Goal: Task Accomplishment & Management: Manage account settings

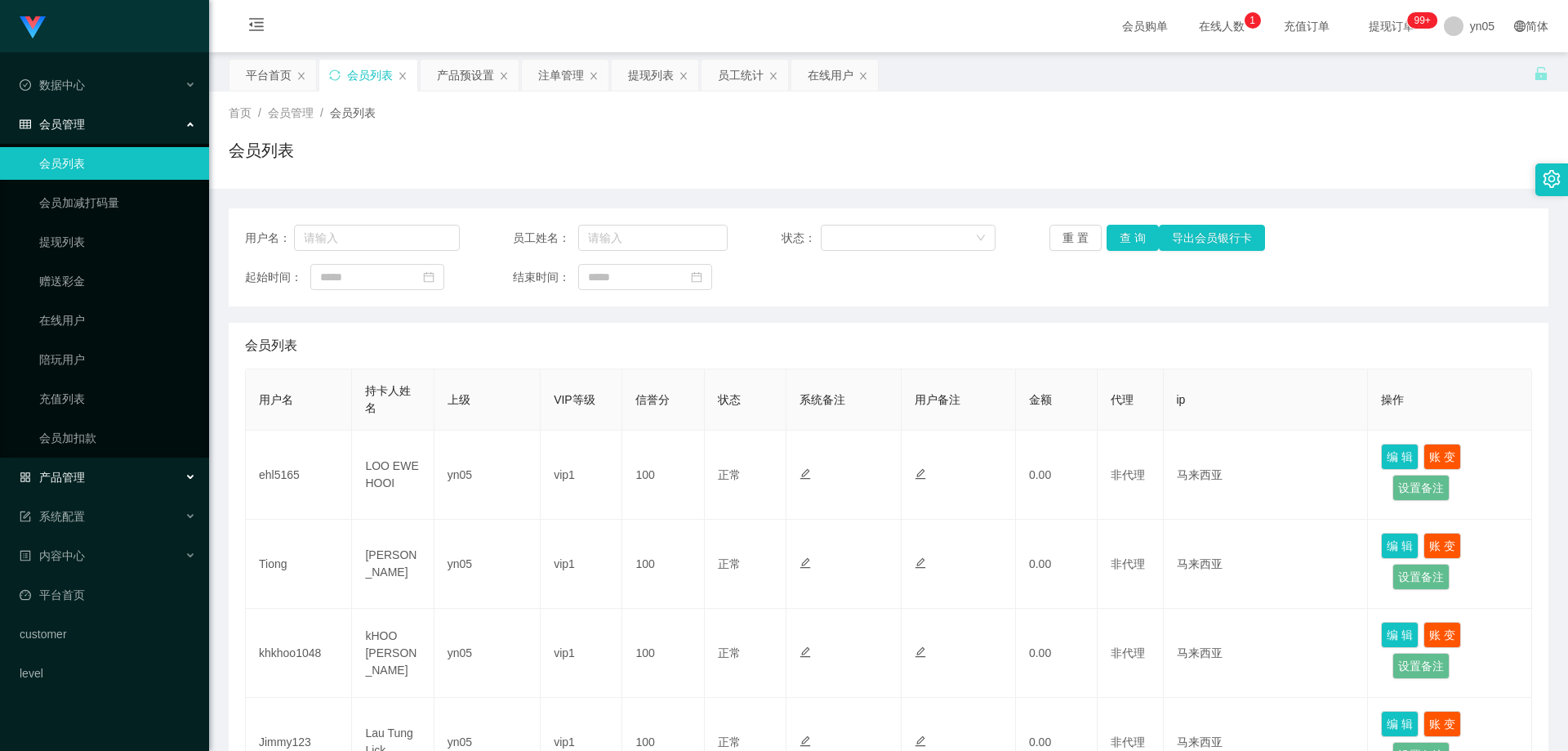
click at [92, 476] on div "产品管理" at bounding box center [105, 477] width 209 height 33
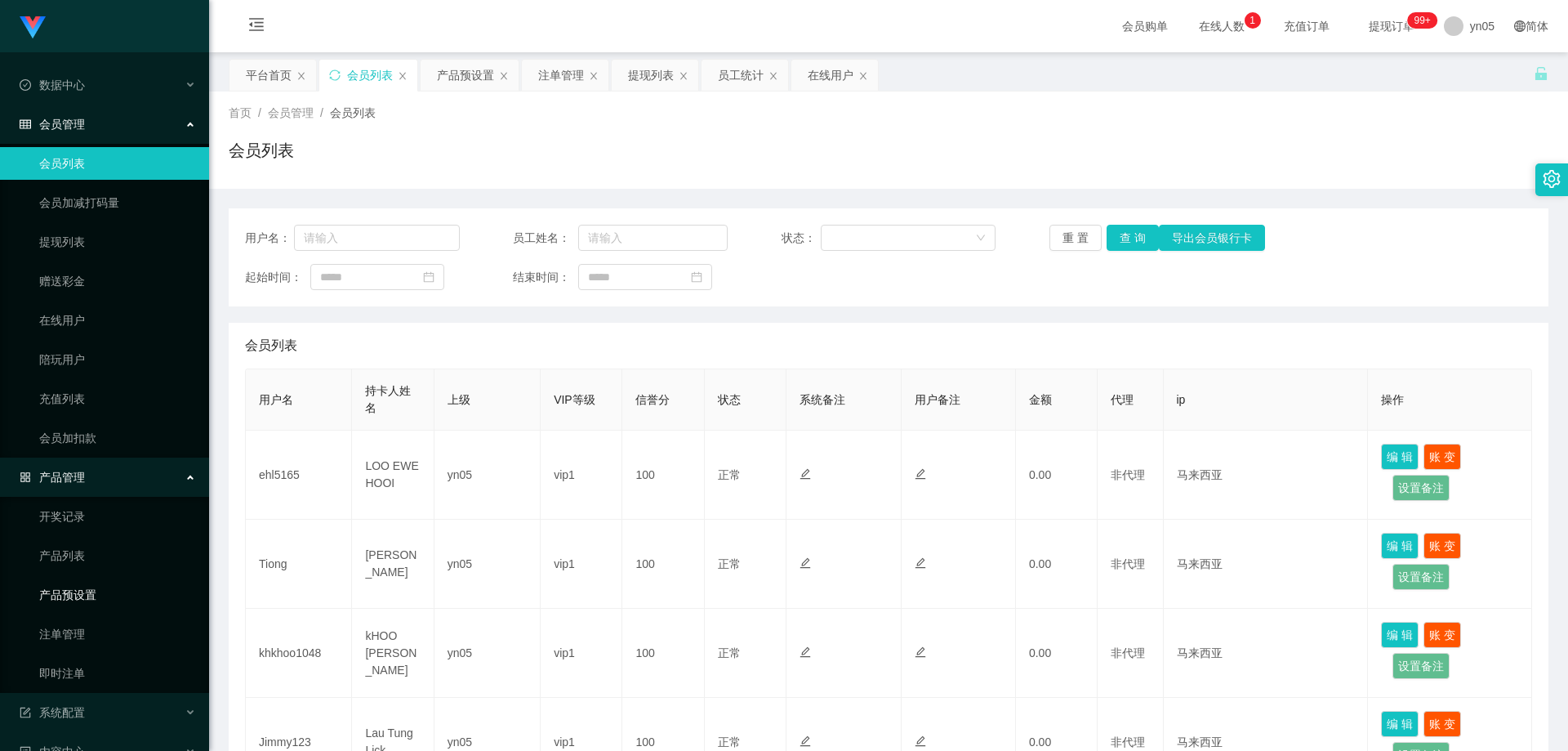
click at [93, 600] on link "产品预设置" at bounding box center [118, 595] width 156 height 33
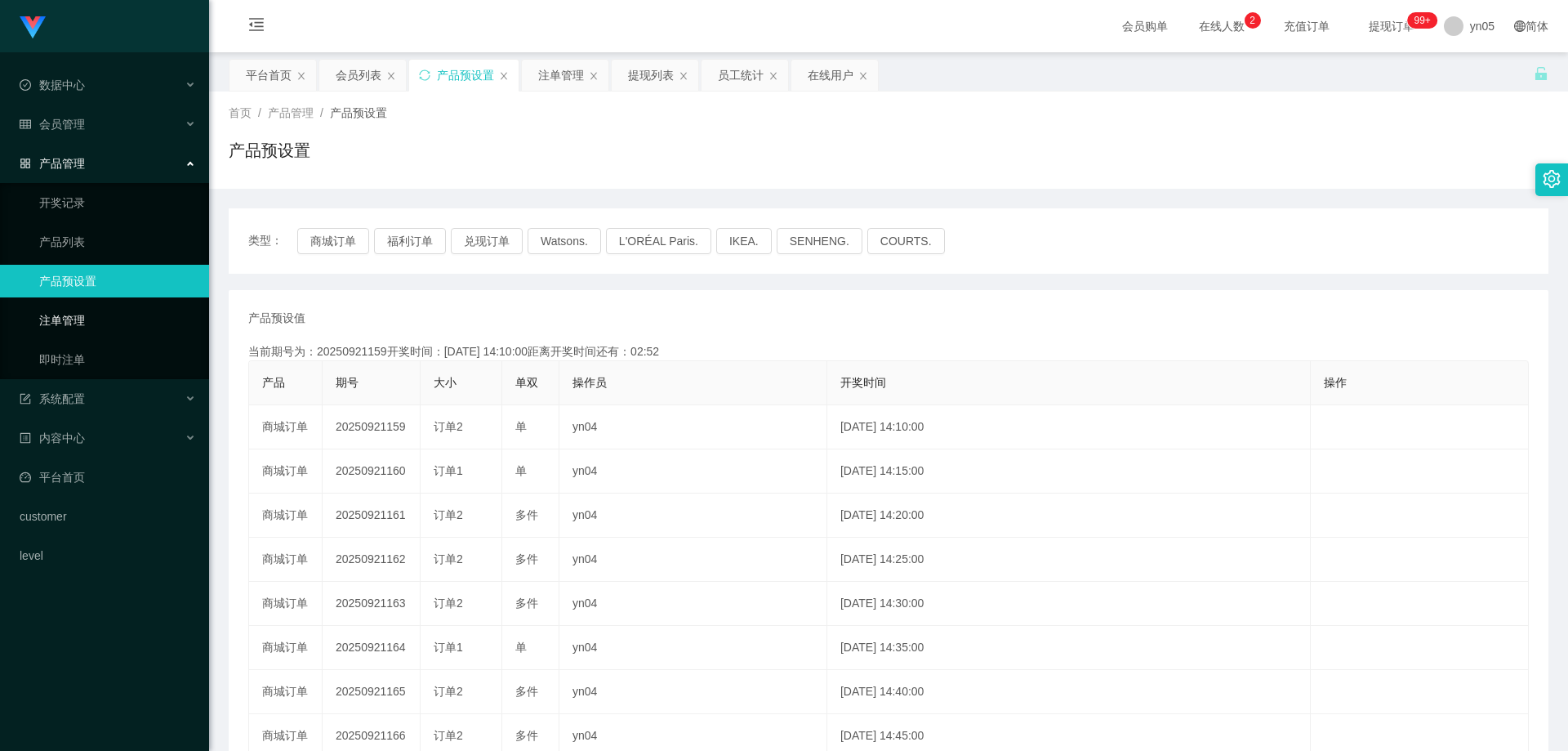
drag, startPoint x: 88, startPoint y: 328, endPoint x: 89, endPoint y: 304, distance: 24.0
click at [89, 328] on link "注单管理" at bounding box center [118, 319] width 156 height 33
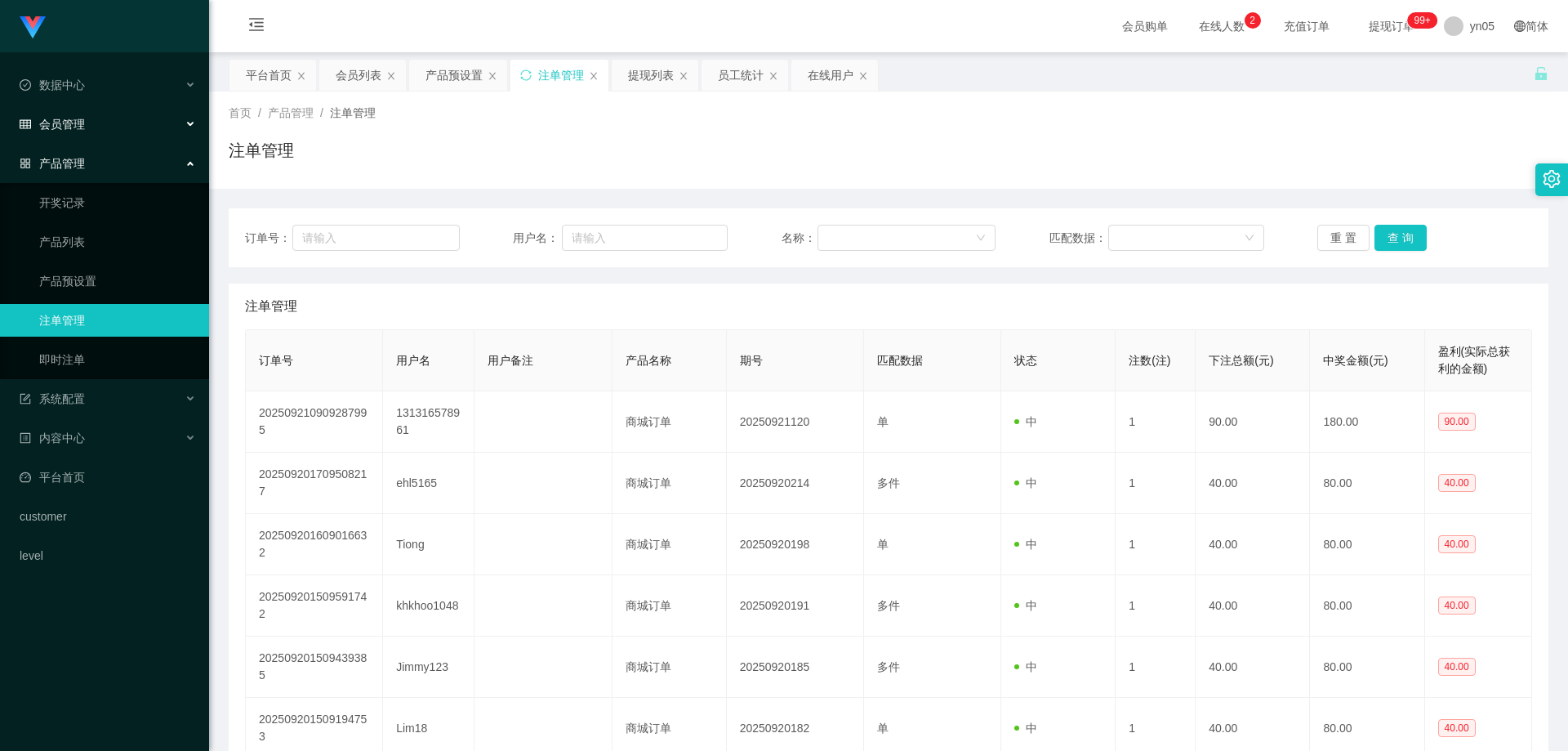
click at [84, 120] on span "会员管理" at bounding box center [52, 124] width 65 height 13
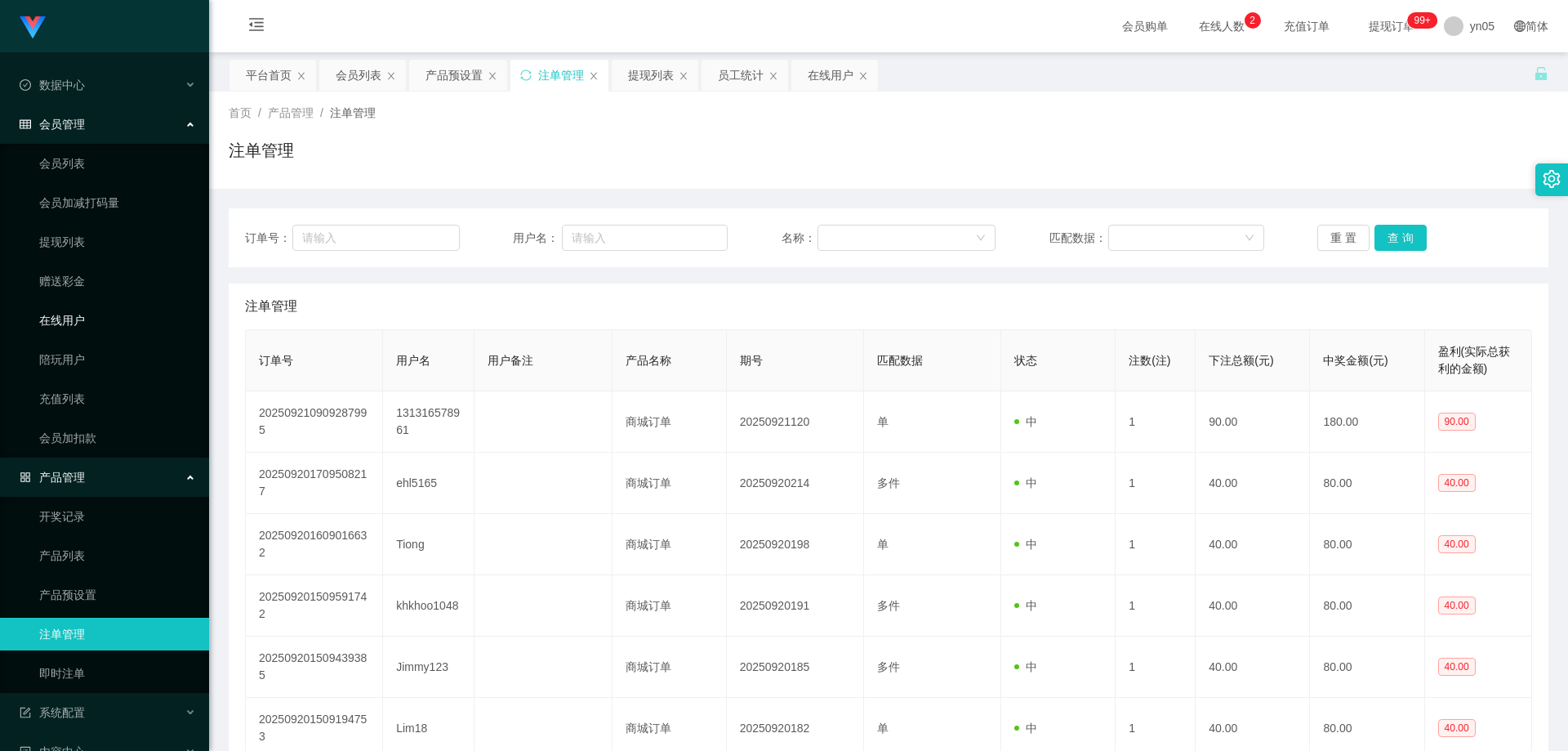
click at [84, 330] on link "在线用户" at bounding box center [118, 319] width 156 height 33
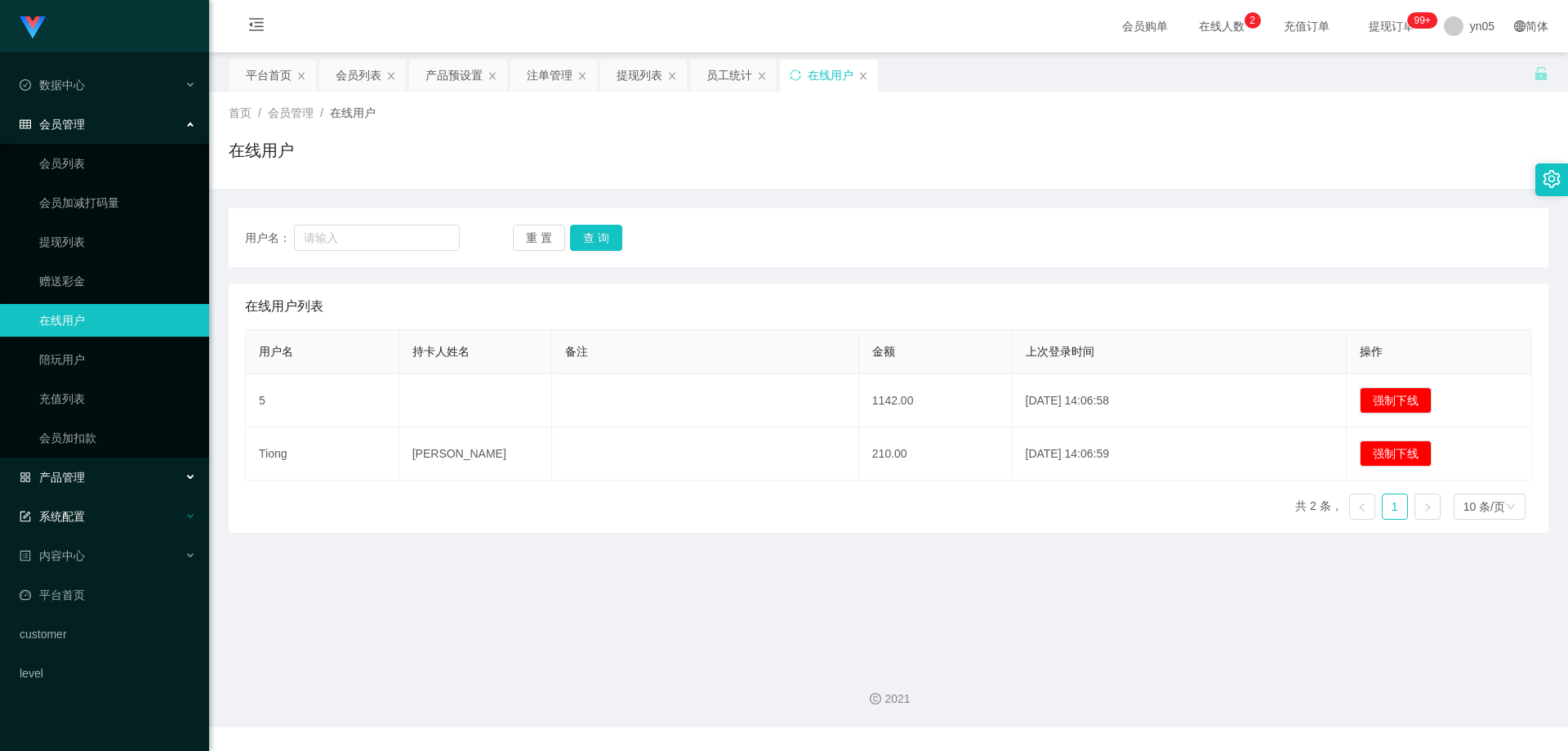
drag, startPoint x: 75, startPoint y: 477, endPoint x: 66, endPoint y: 509, distance: 33.2
click at [75, 477] on span "产品管理" at bounding box center [52, 477] width 65 height 13
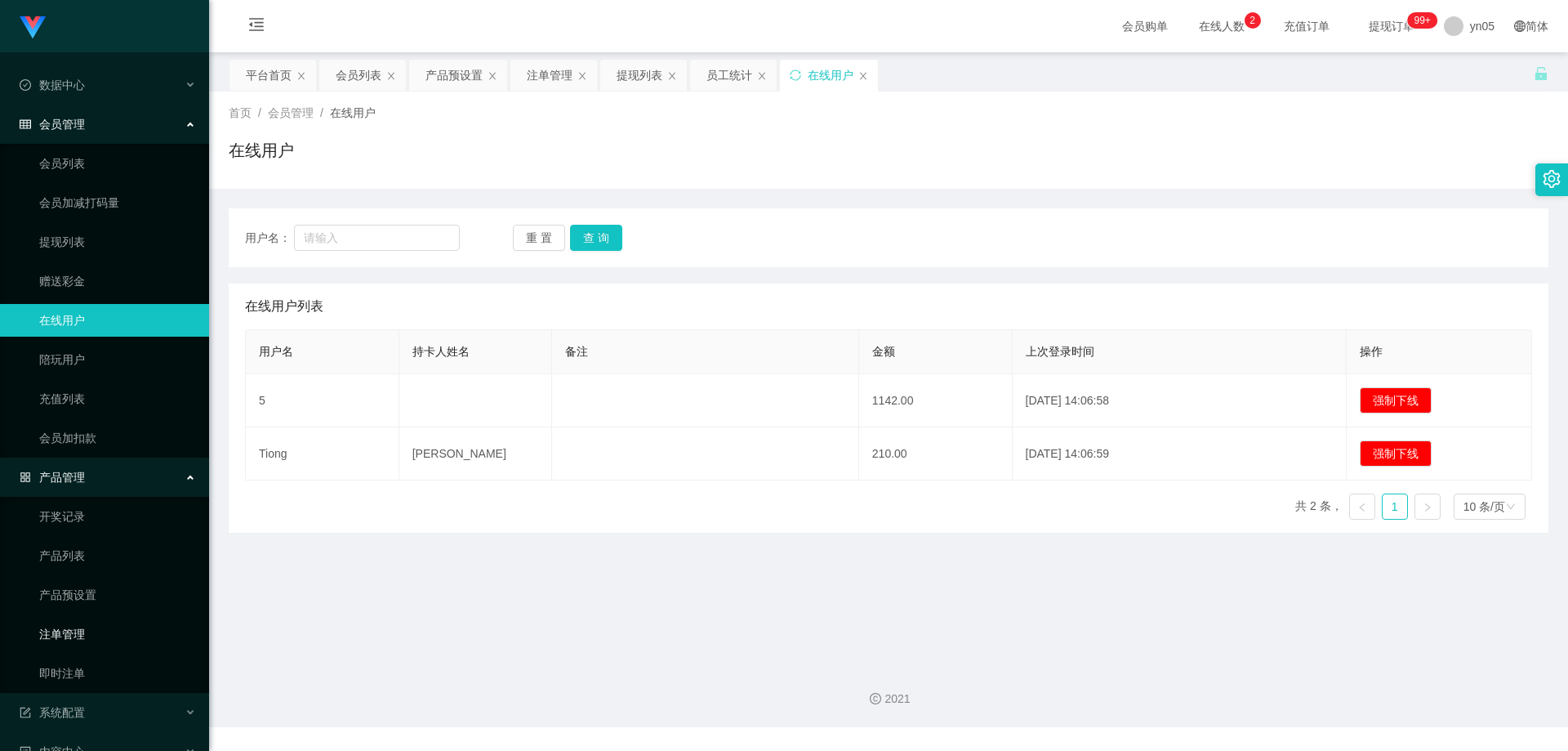
click at [83, 632] on link "注单管理" at bounding box center [118, 633] width 156 height 33
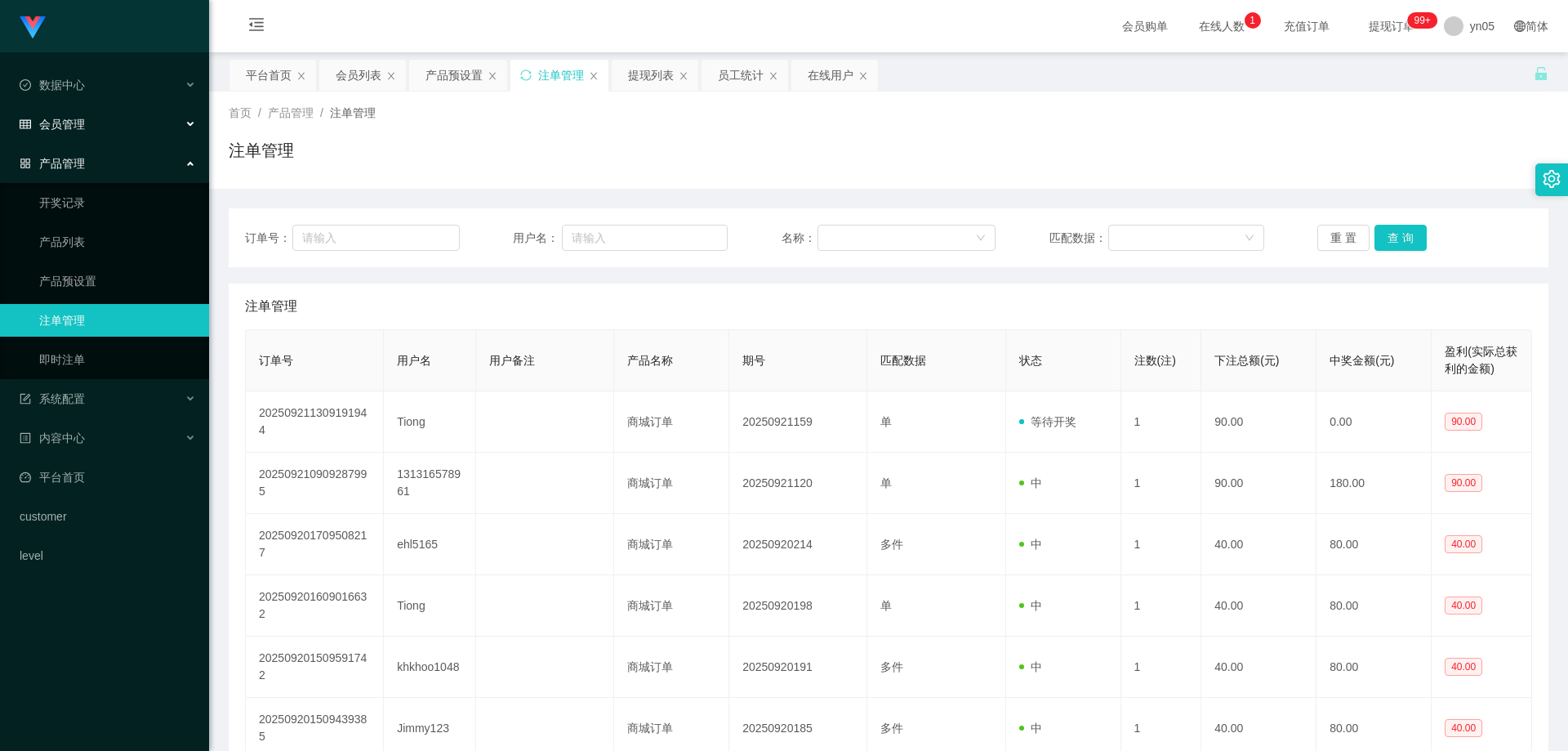
click at [83, 111] on div "会员管理" at bounding box center [105, 123] width 209 height 33
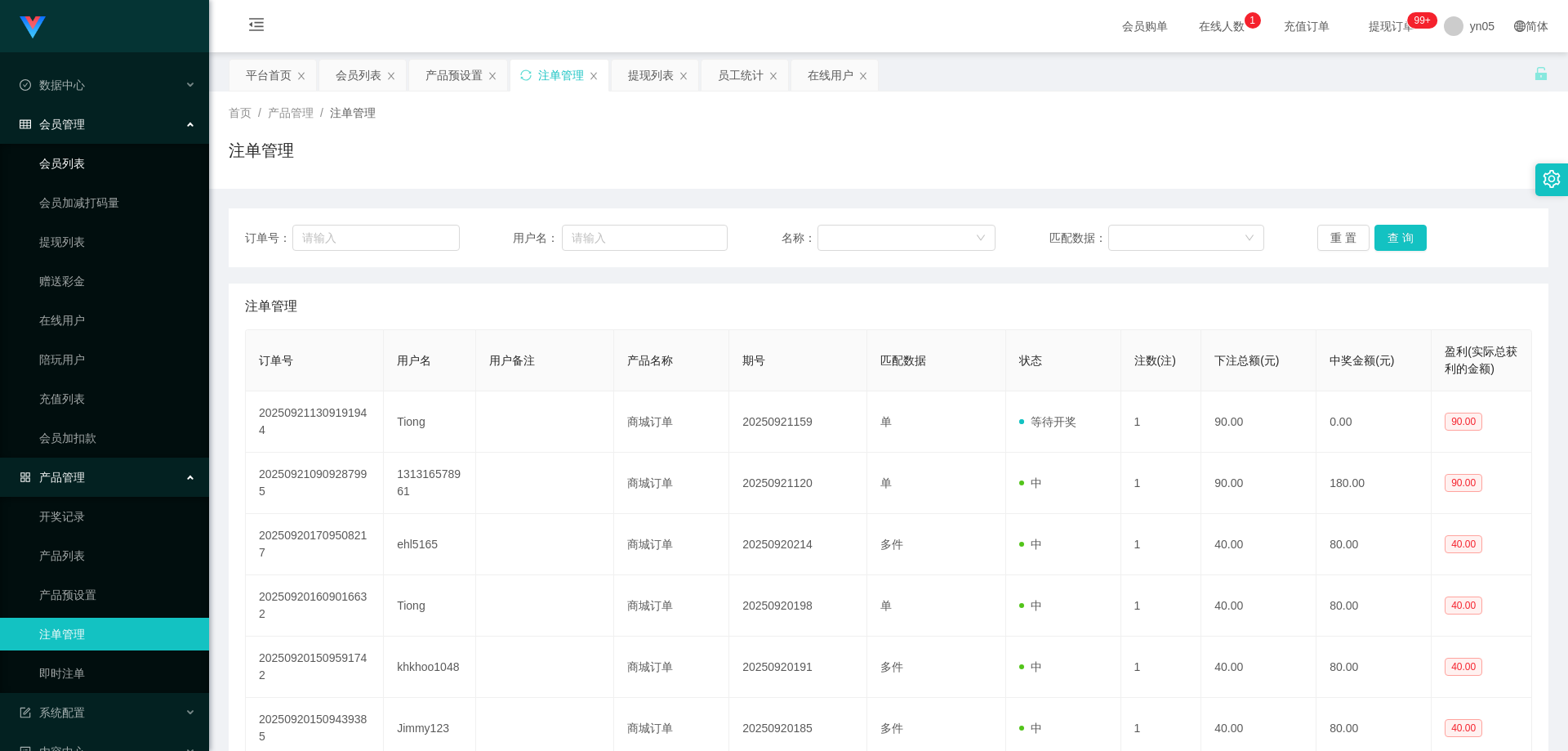
click at [85, 171] on link "会员列表" at bounding box center [118, 163] width 156 height 33
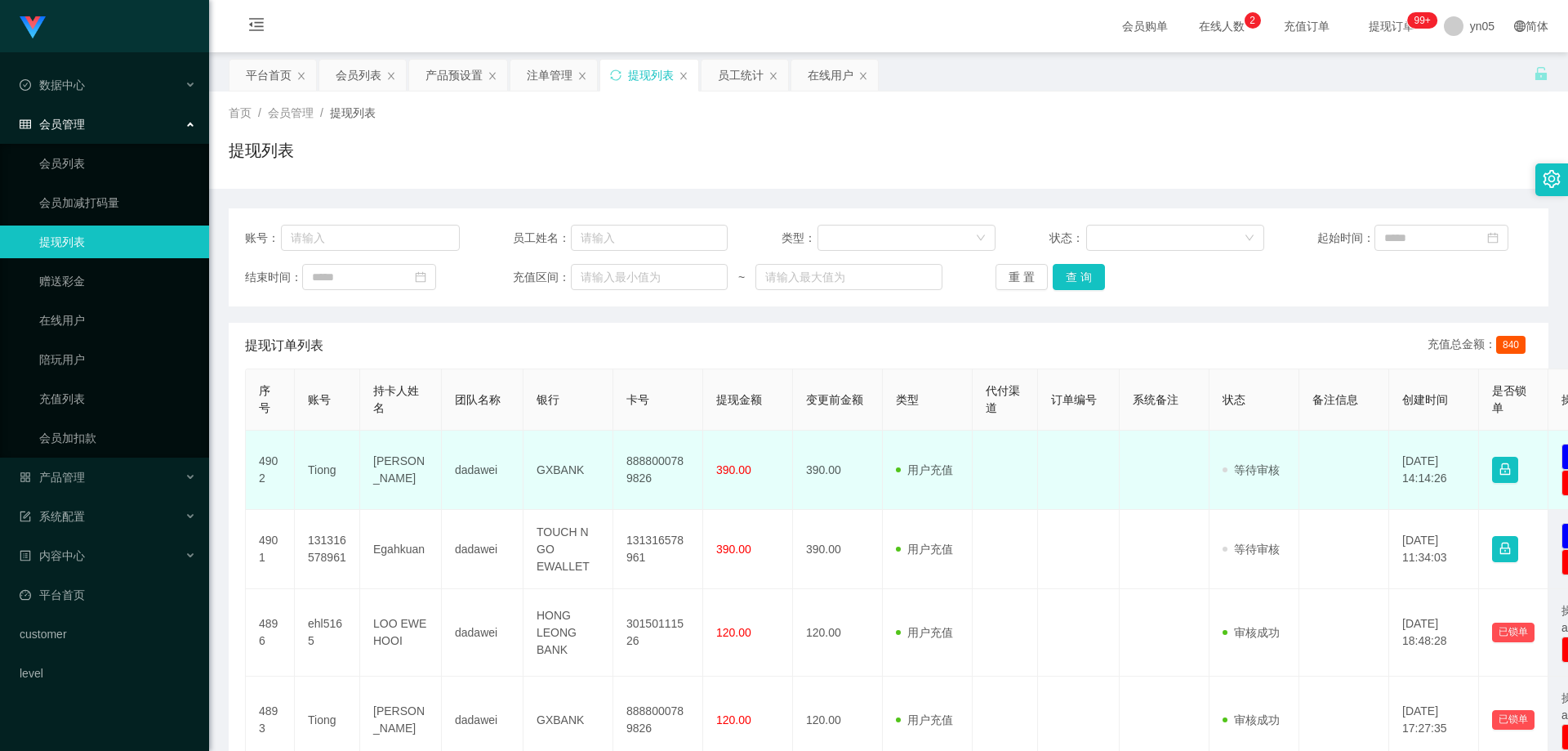
click at [324, 469] on td "Tiong" at bounding box center [327, 470] width 65 height 79
copy td "Tiong"
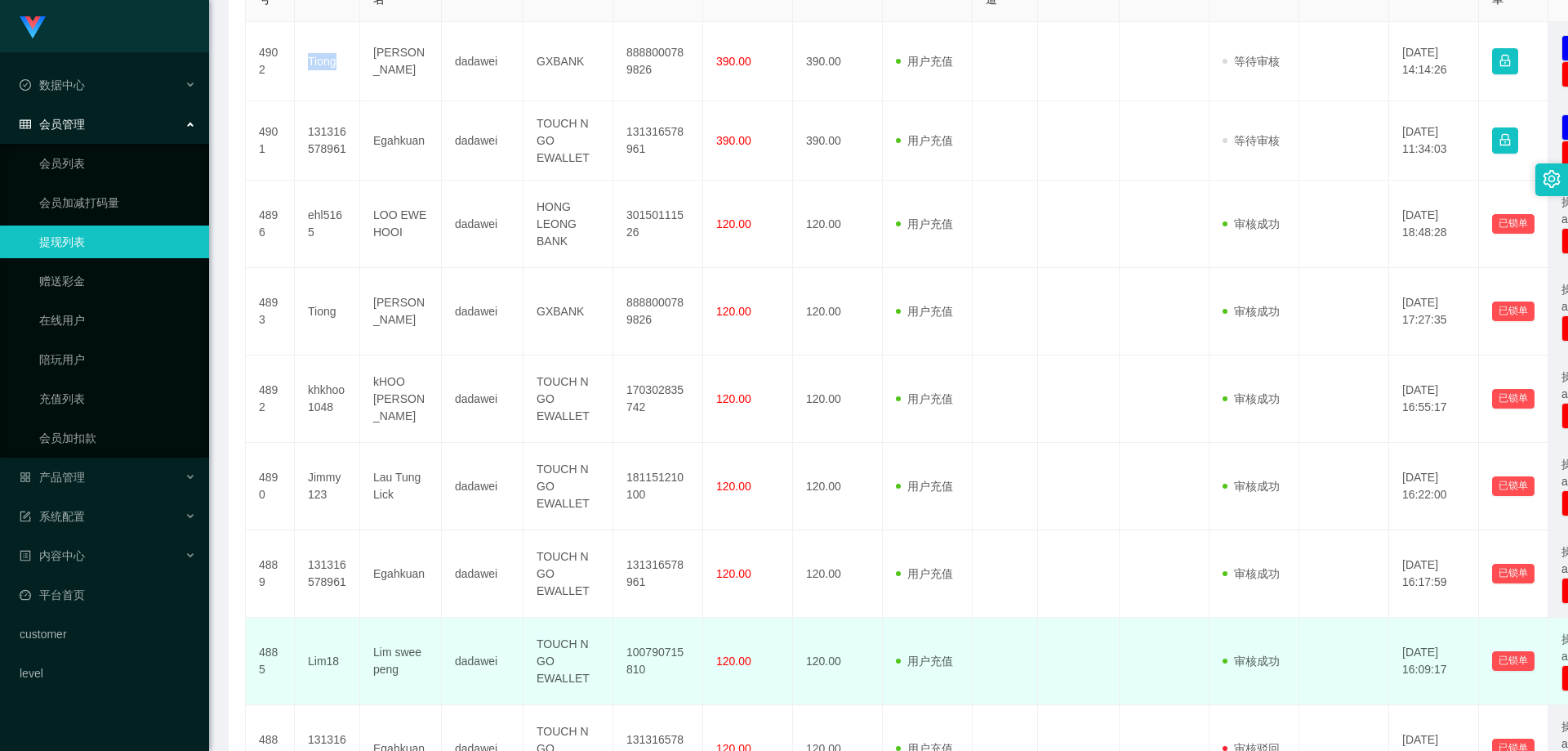
scroll to position [666, 0]
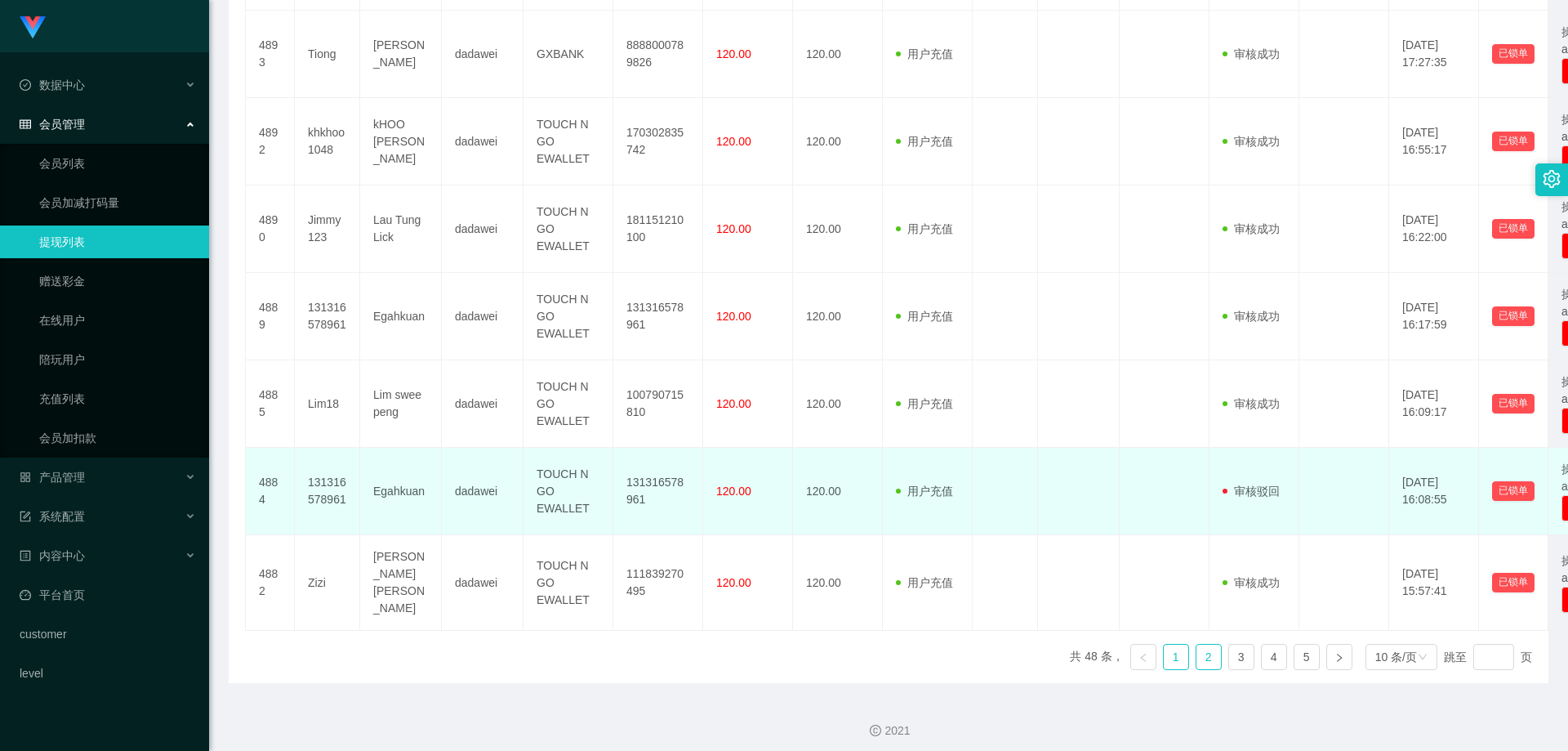
drag, startPoint x: 1202, startPoint y: 649, endPoint x: 1318, endPoint y: 507, distance: 183.4
click at [1203, 648] on link "2" at bounding box center [1209, 657] width 24 height 24
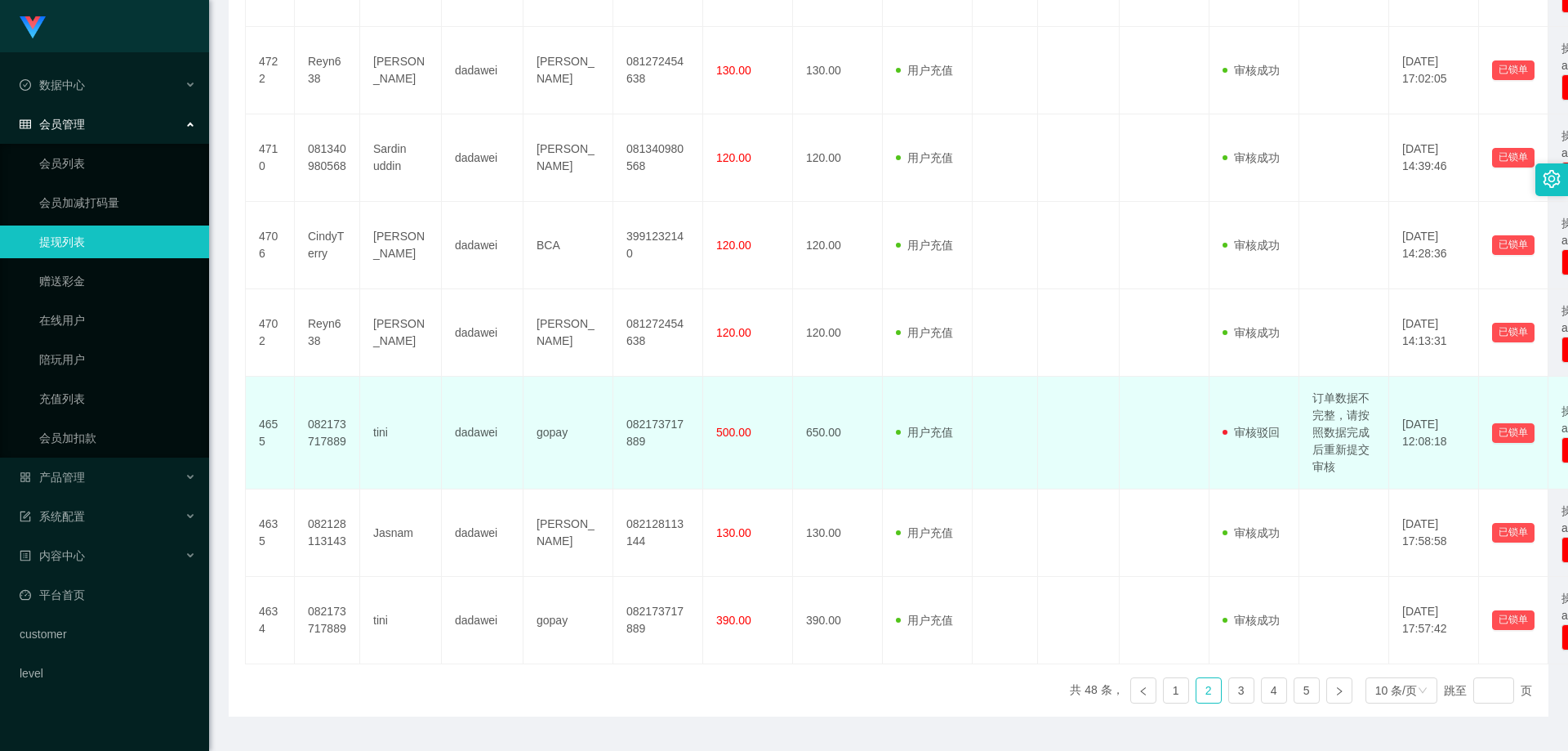
drag, startPoint x: 1348, startPoint y: 433, endPoint x: 1331, endPoint y: 471, distance: 41.6
click at [1331, 471] on td "订单数据不完整，请按照数据完成后重新提交审核" at bounding box center [1344, 433] width 90 height 113
drag, startPoint x: 1343, startPoint y: 464, endPoint x: 1335, endPoint y: 379, distance: 85.4
click at [1315, 406] on td "订单数据不完整，请按照数据完成后重新提交审核" at bounding box center [1344, 433] width 90 height 113
copy td "订单数据不完整，请按照数据完成后重新提交审核"
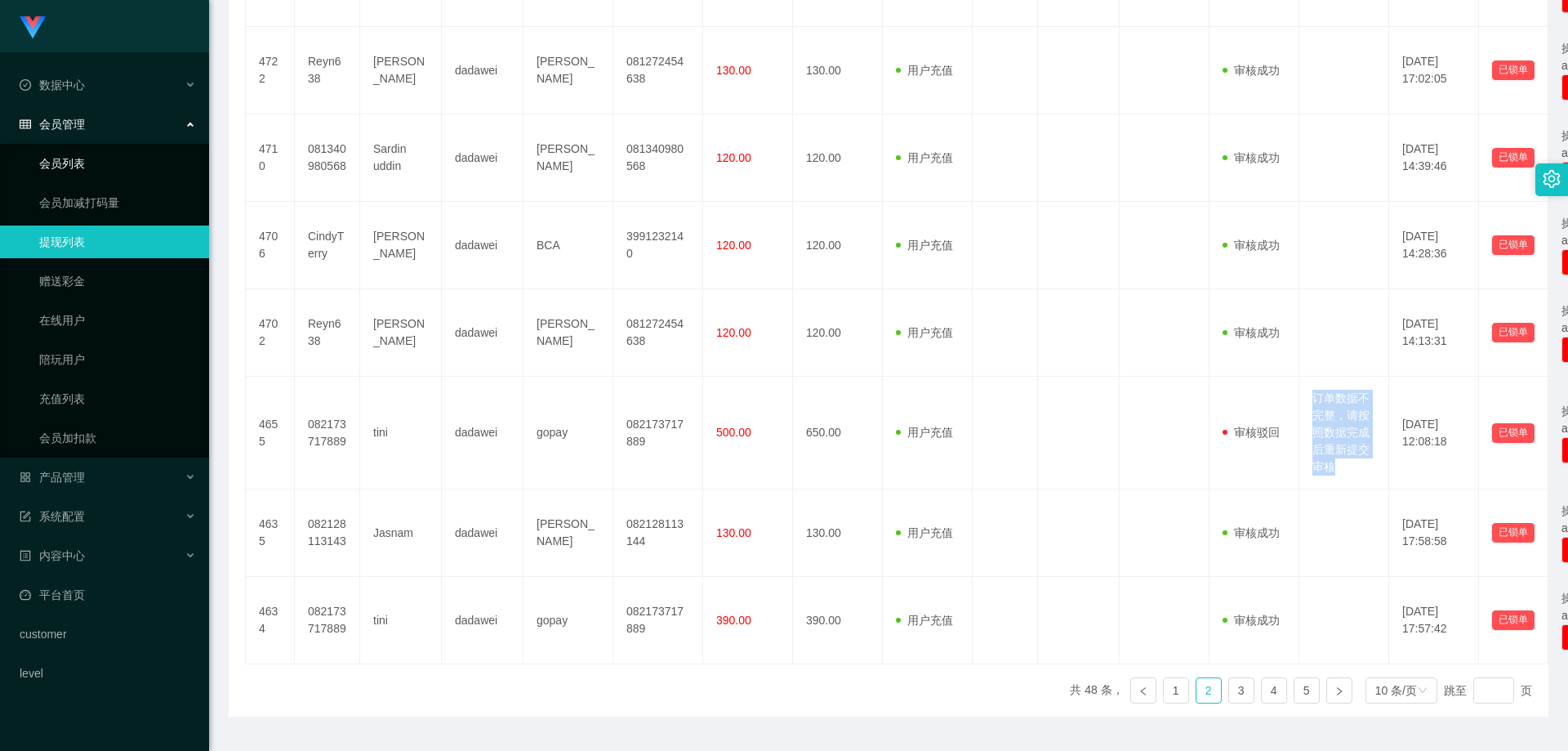
click at [75, 168] on link "会员列表" at bounding box center [118, 163] width 156 height 33
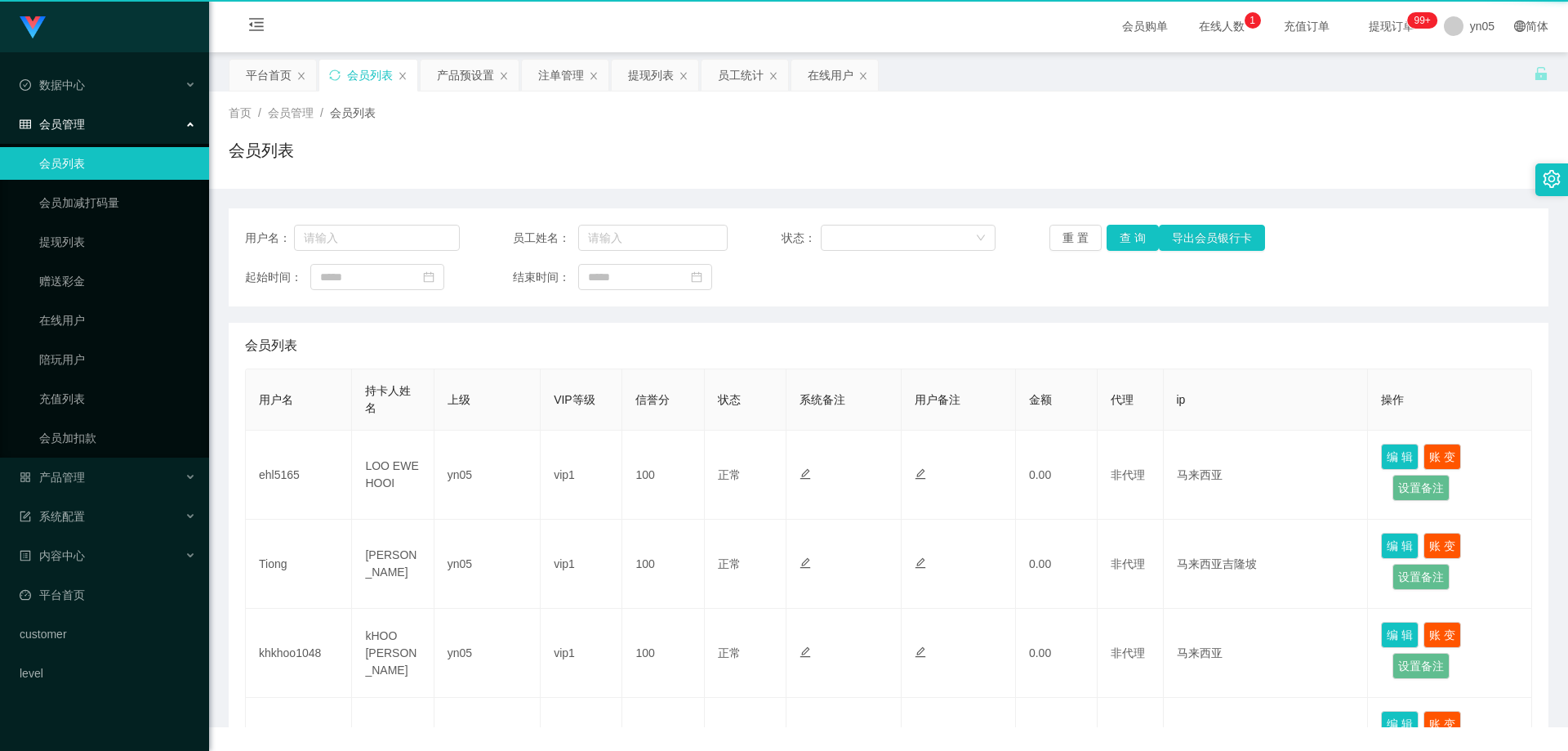
scroll to position [0, 0]
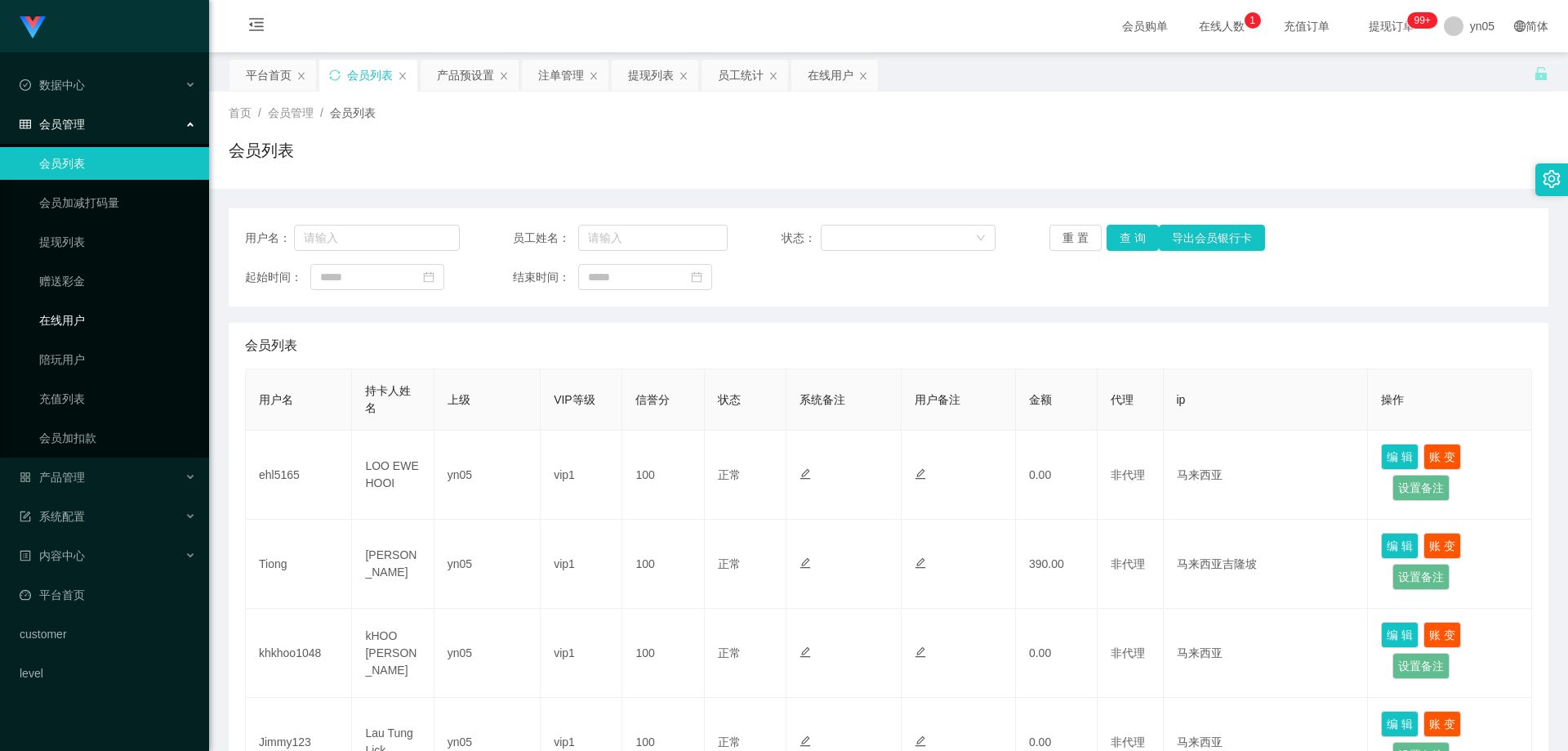
click at [76, 324] on link "在线用户" at bounding box center [118, 319] width 156 height 33
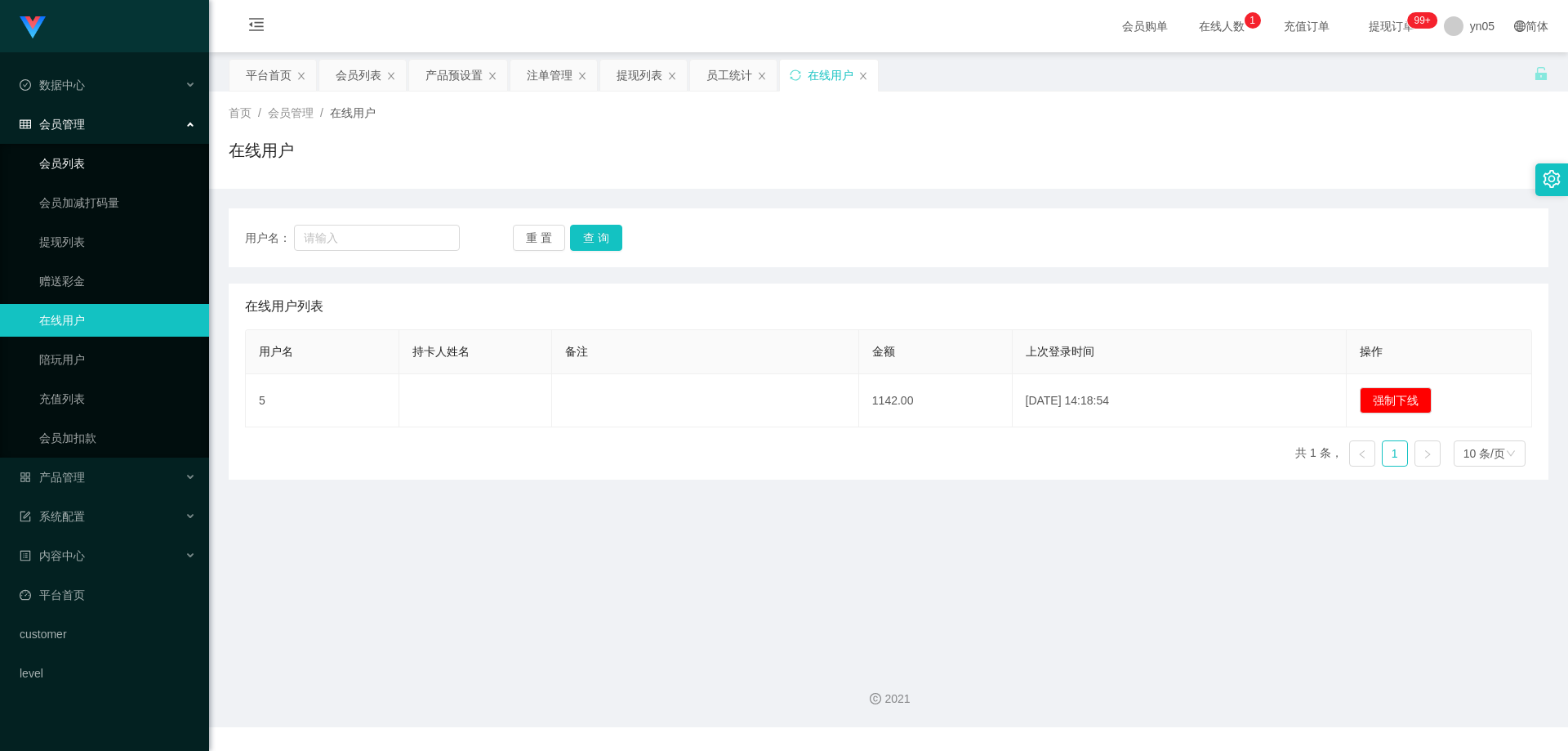
click at [116, 152] on link "会员列表" at bounding box center [118, 163] width 156 height 33
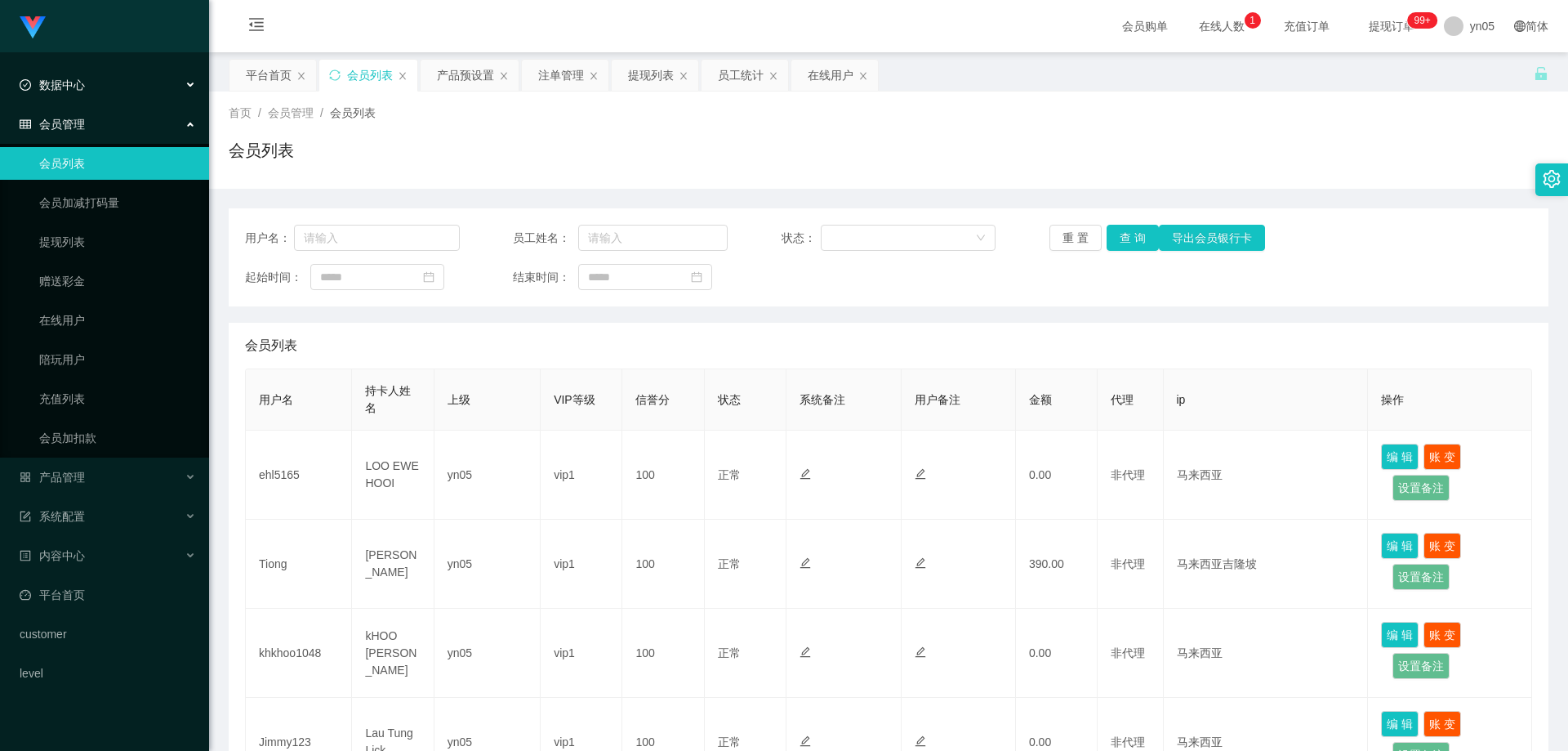
click at [88, 88] on div "数据中心" at bounding box center [105, 85] width 209 height 33
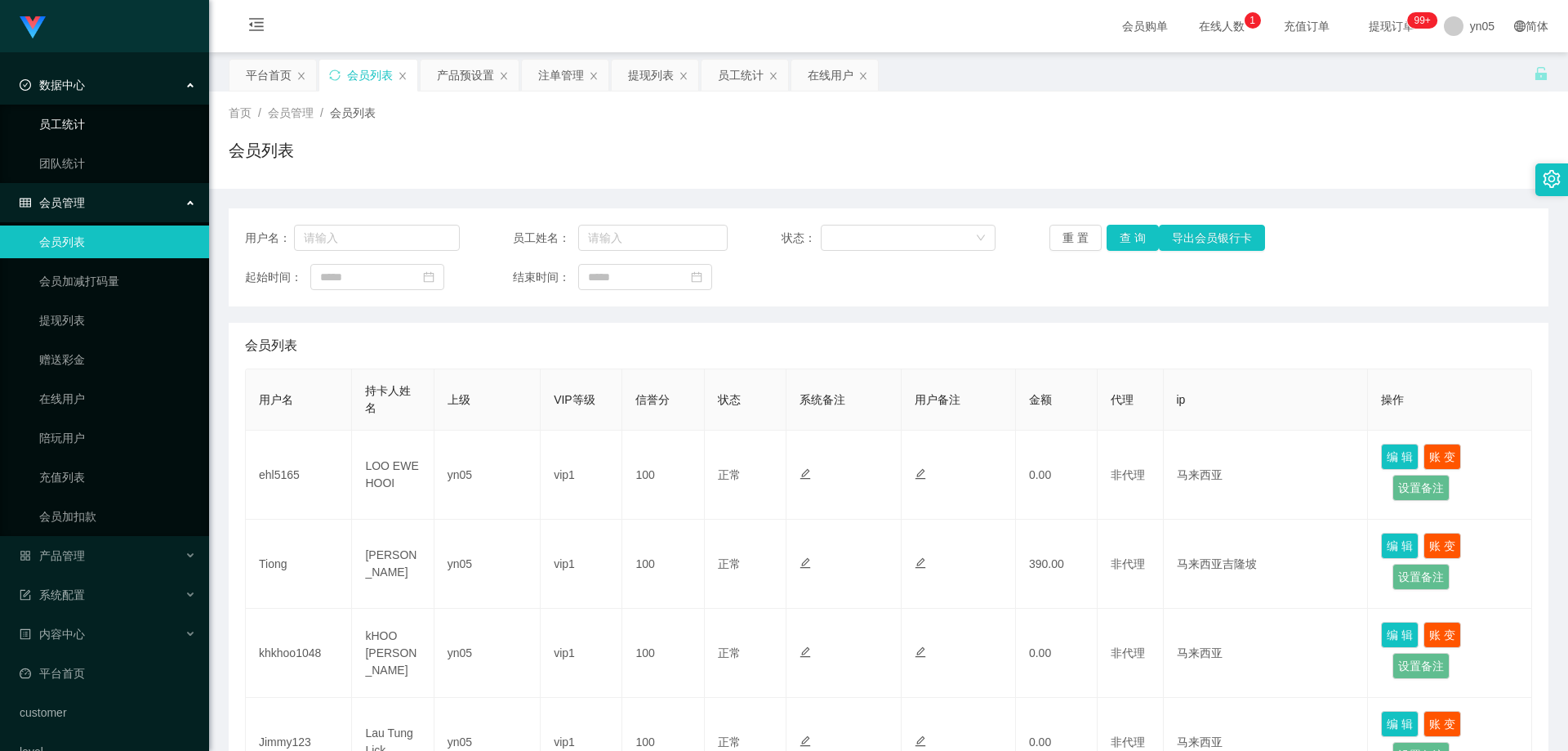
click at [90, 127] on link "员工统计" at bounding box center [118, 123] width 156 height 33
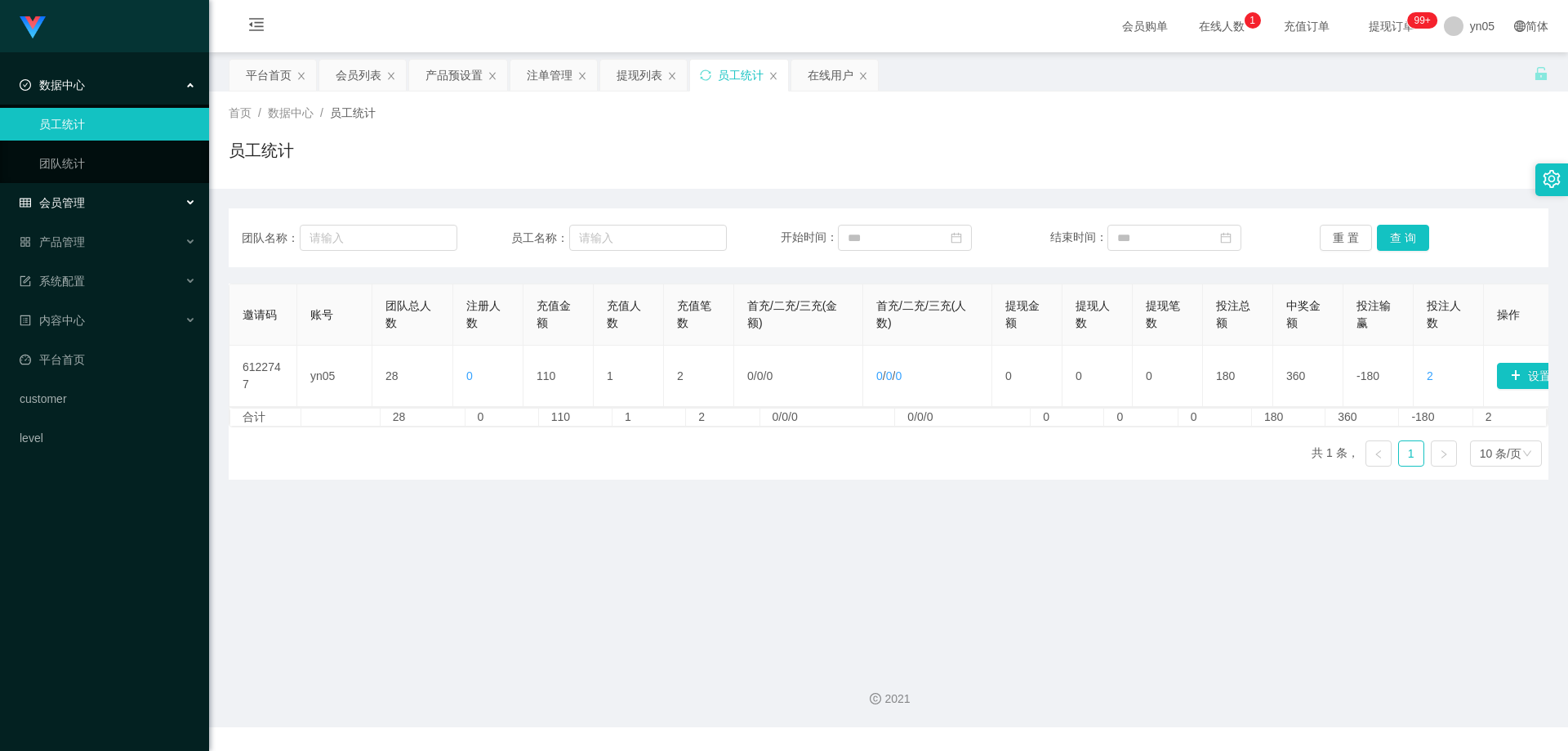
click at [82, 205] on span "会员管理" at bounding box center [52, 203] width 65 height 13
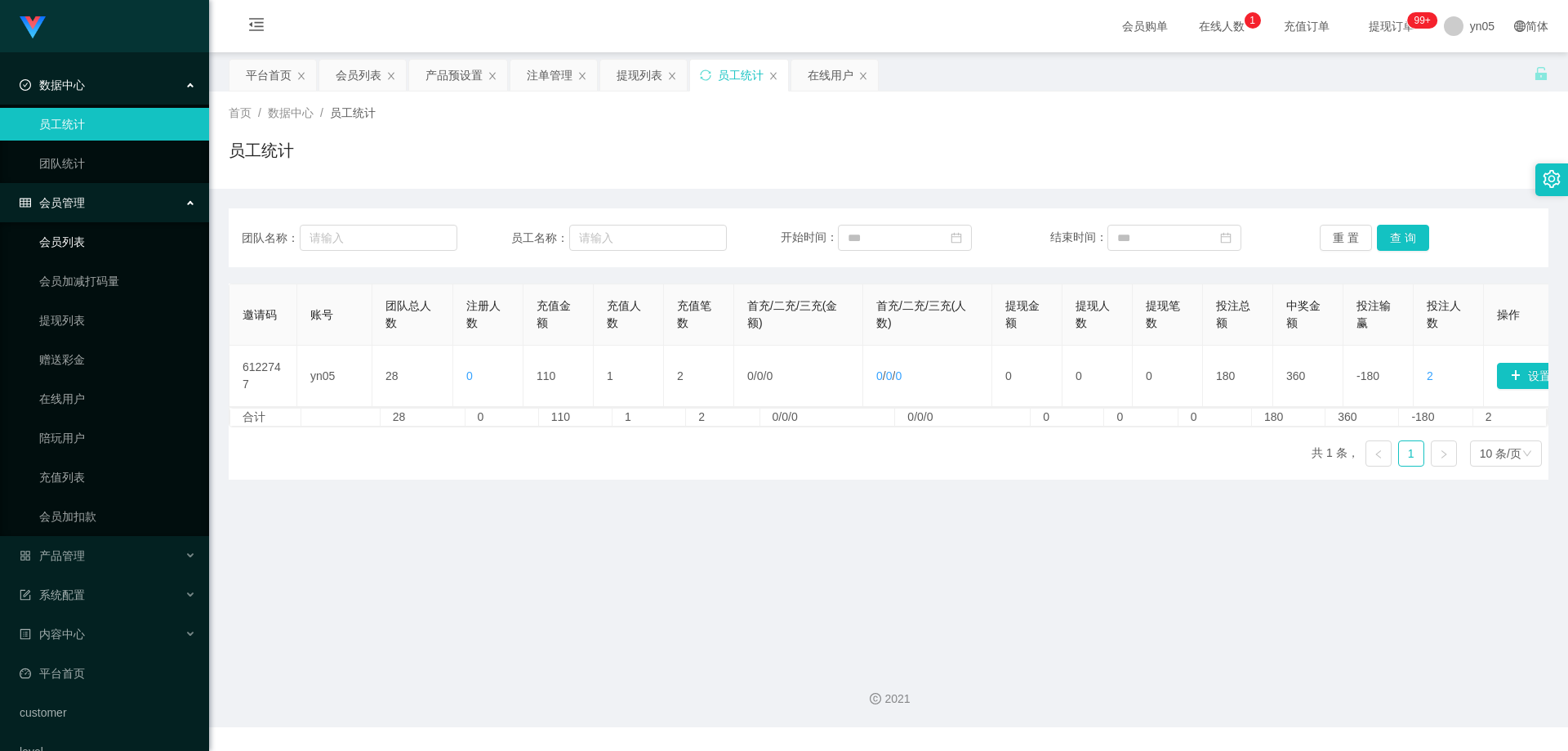
click at [85, 237] on link "会员列表" at bounding box center [118, 241] width 156 height 33
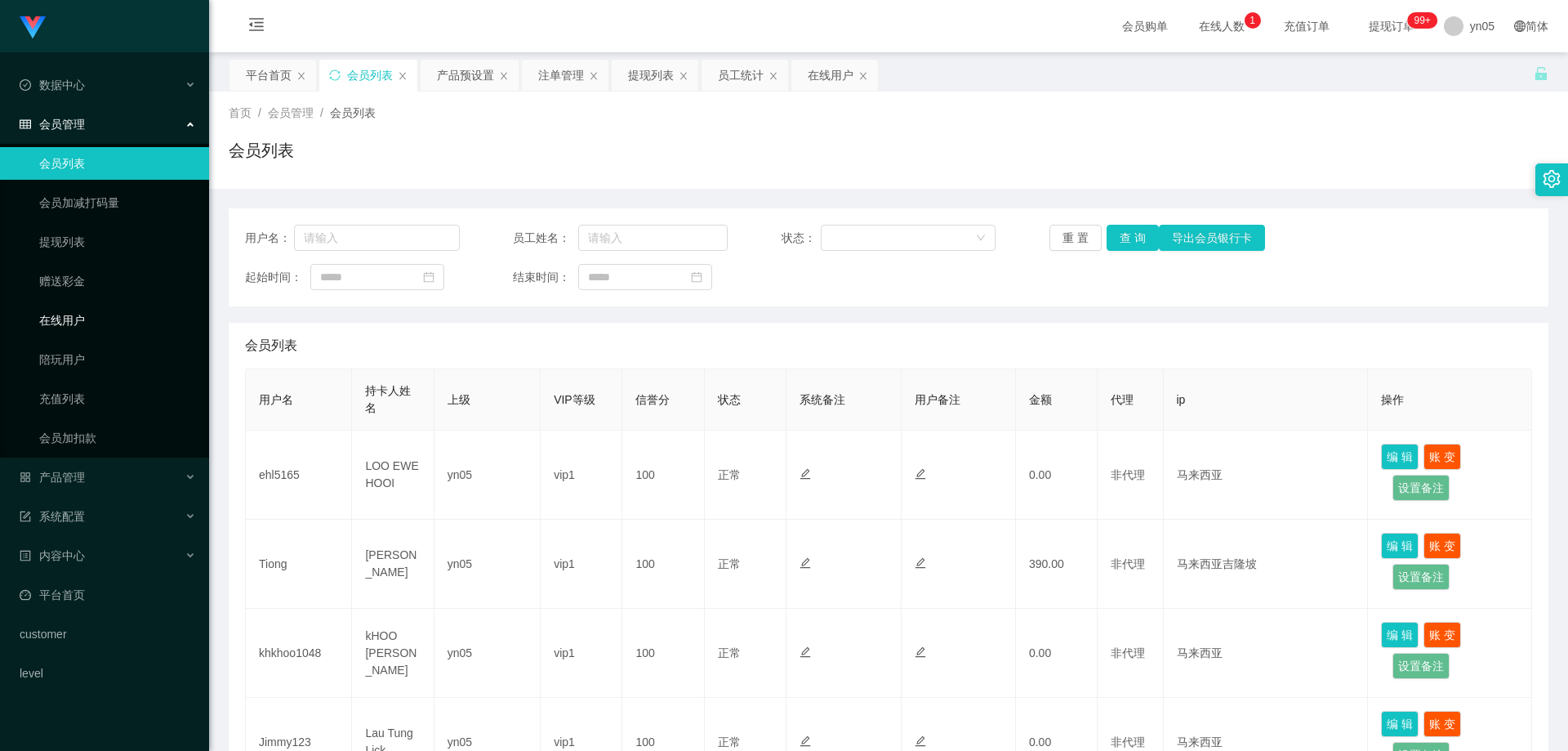
click at [91, 326] on link "在线用户" at bounding box center [118, 319] width 156 height 33
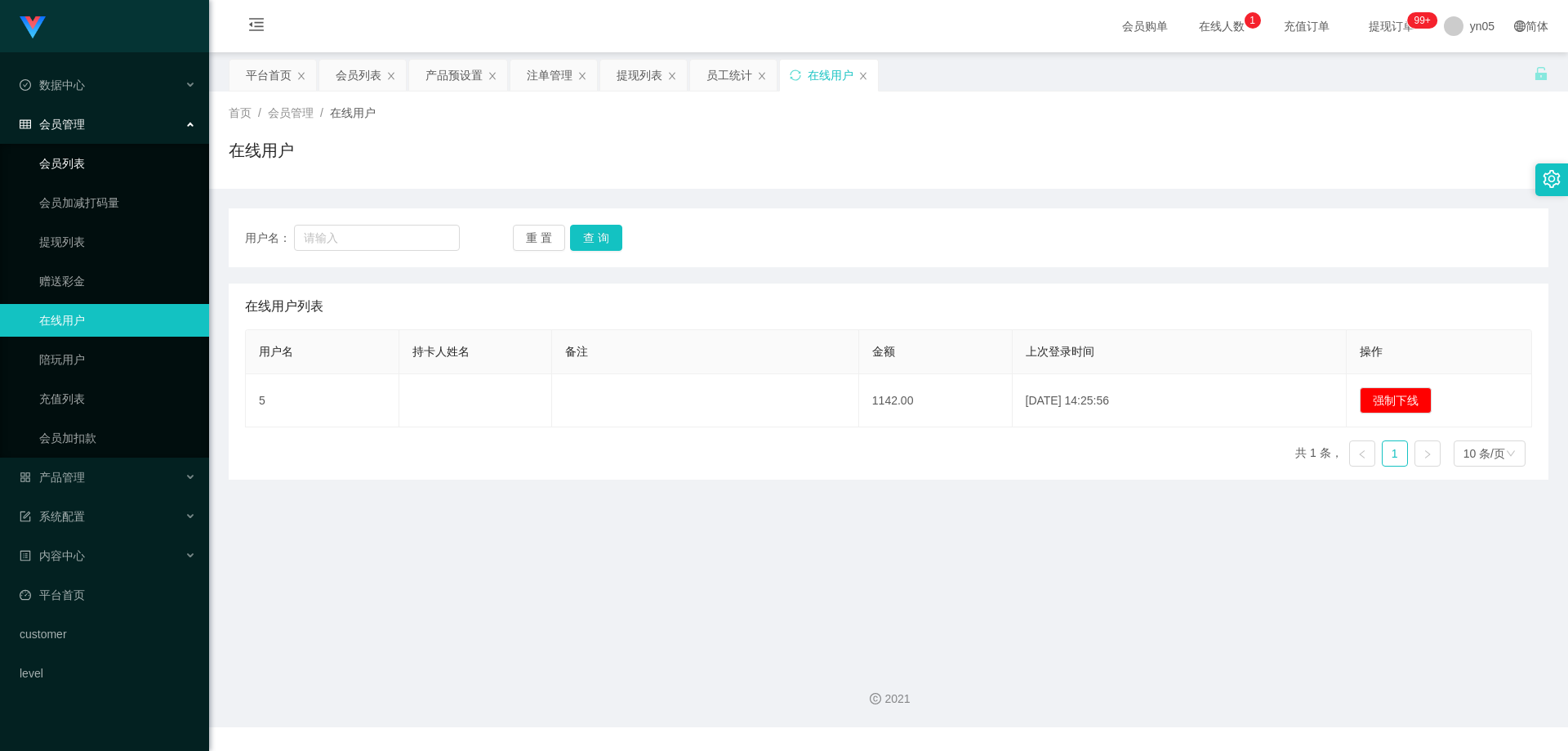
click at [69, 170] on link "会员列表" at bounding box center [118, 163] width 156 height 33
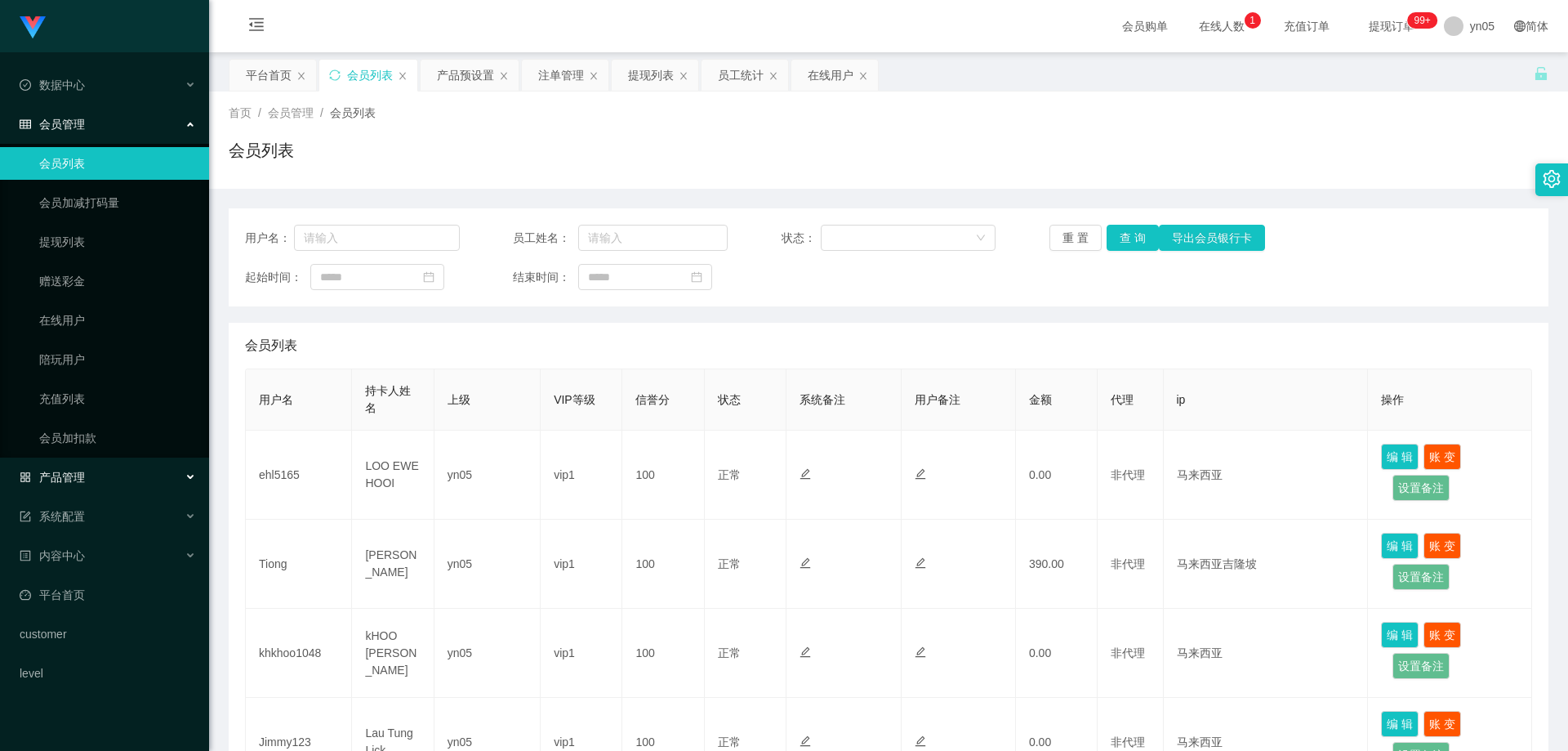
click at [78, 465] on div "产品管理" at bounding box center [105, 477] width 209 height 33
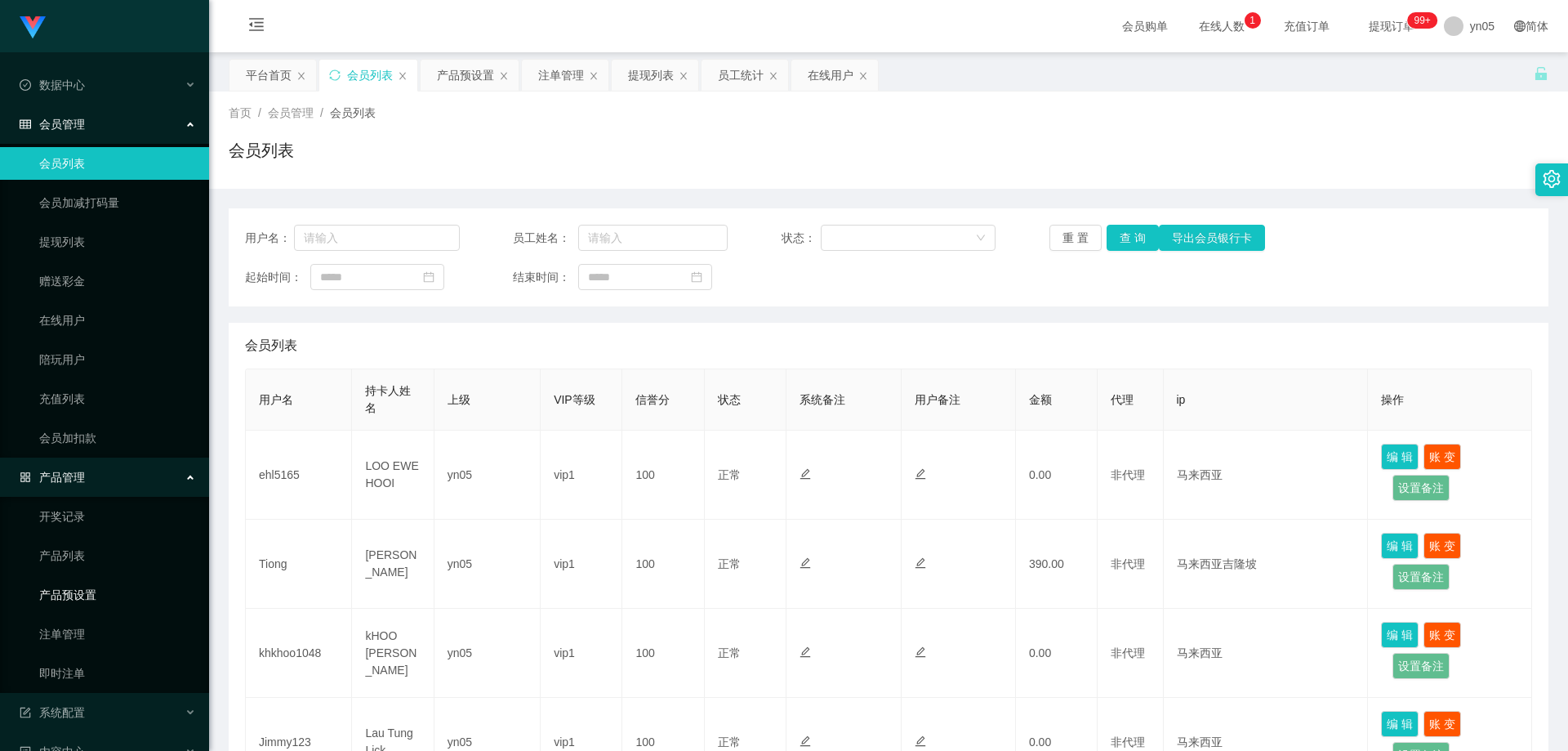
click at [95, 600] on link "产品预设置" at bounding box center [118, 595] width 156 height 33
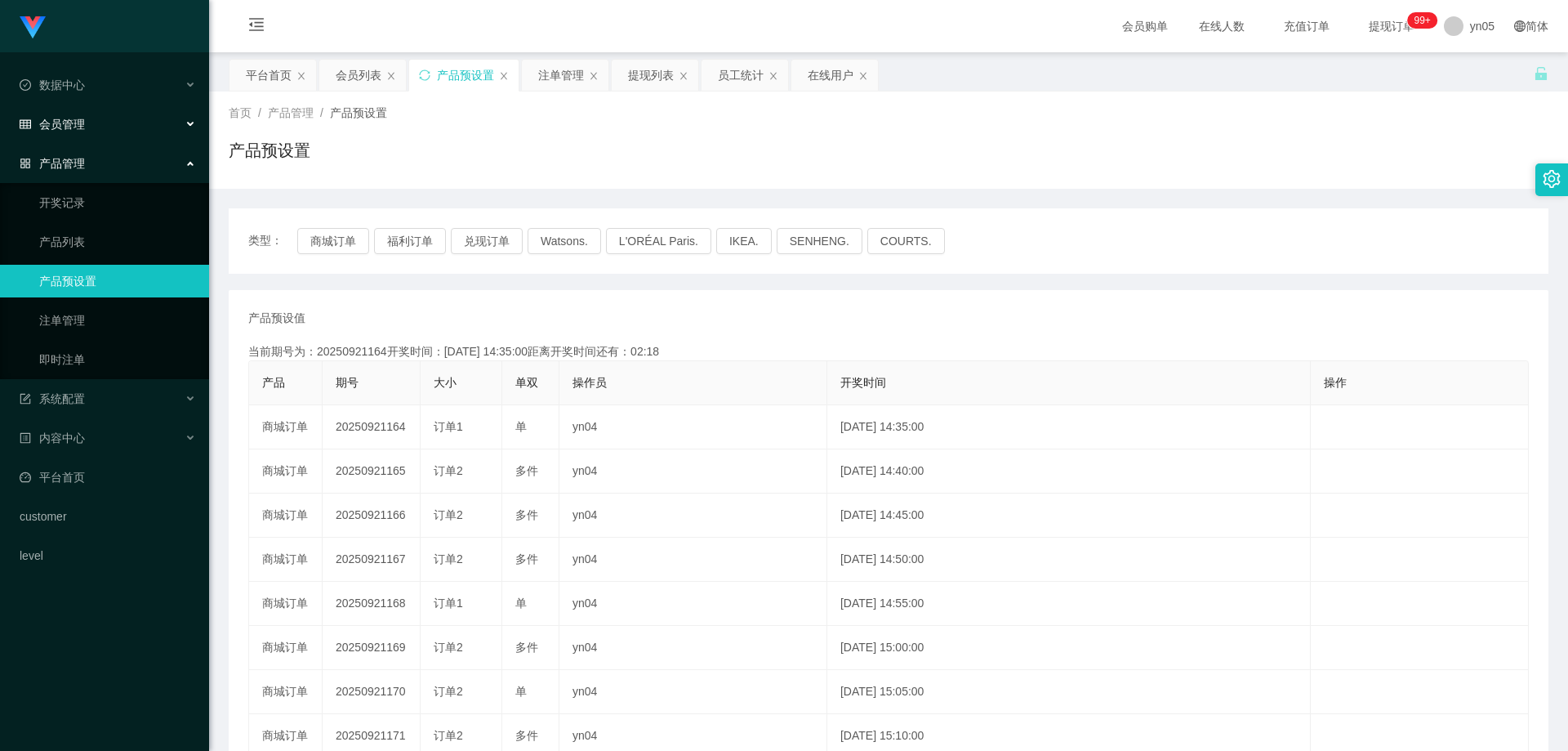
click at [96, 130] on div "会员管理" at bounding box center [105, 123] width 209 height 33
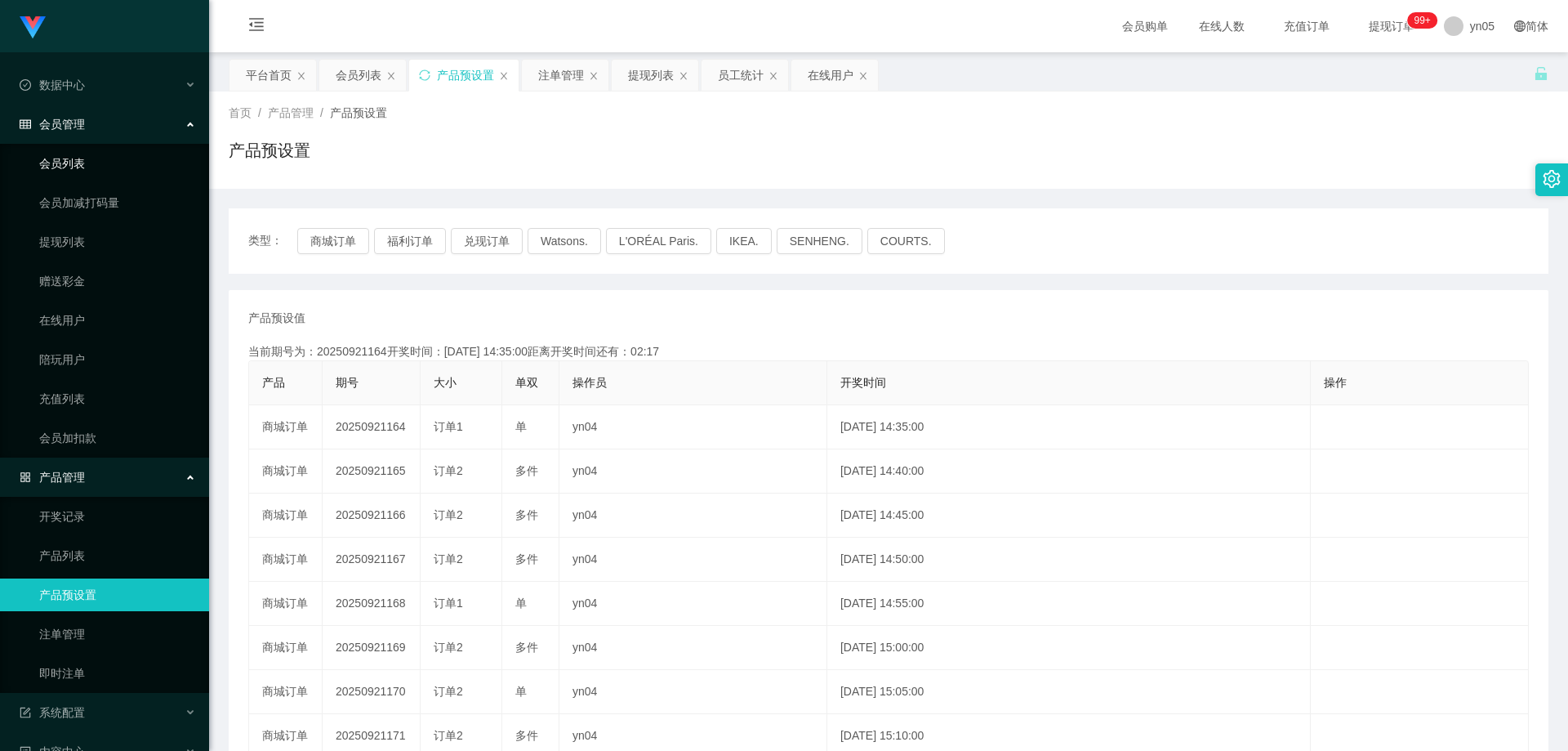
click at [97, 155] on link "会员列表" at bounding box center [118, 163] width 156 height 33
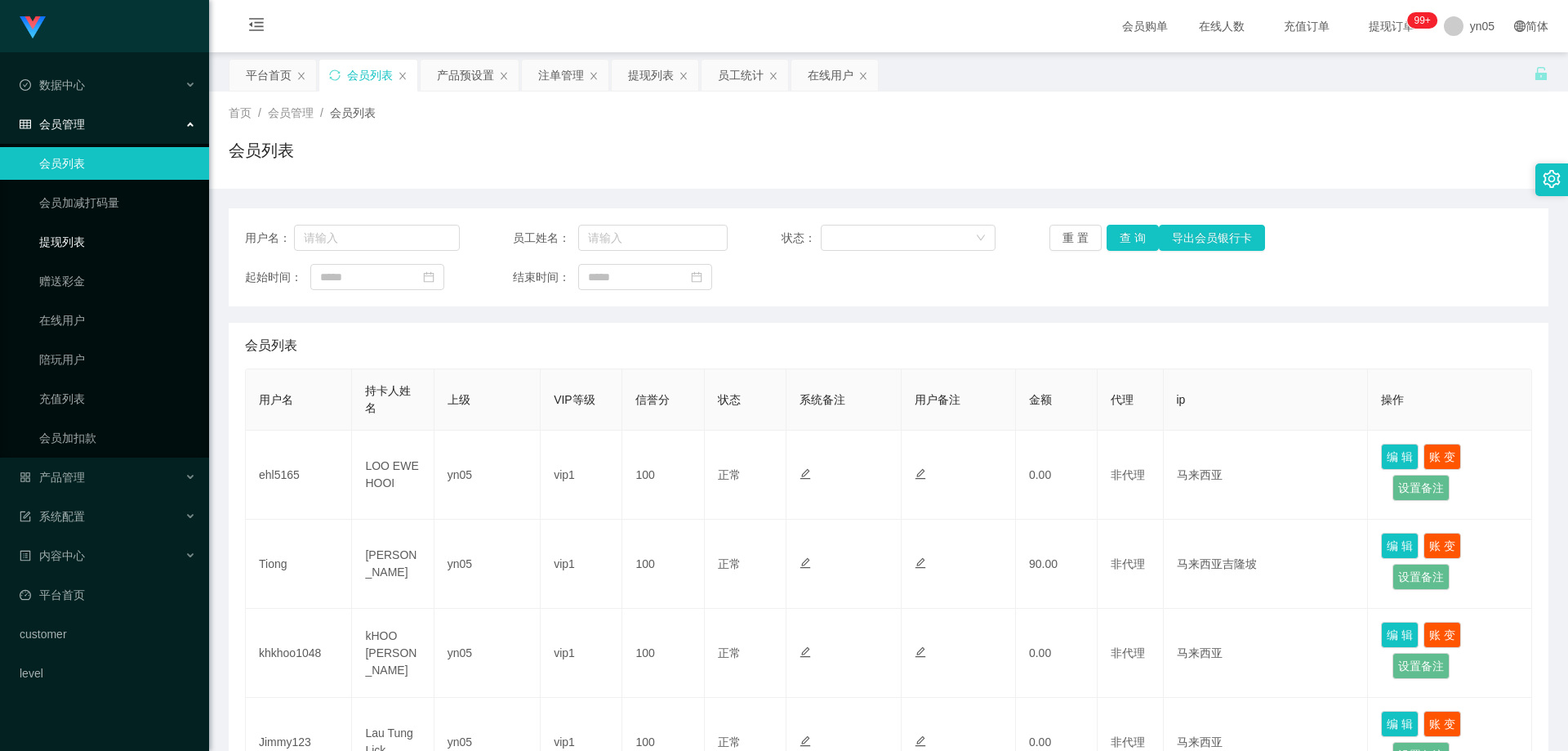
click at [58, 235] on link "提现列表" at bounding box center [118, 241] width 156 height 33
